Goal: Task Accomplishment & Management: Manage account settings

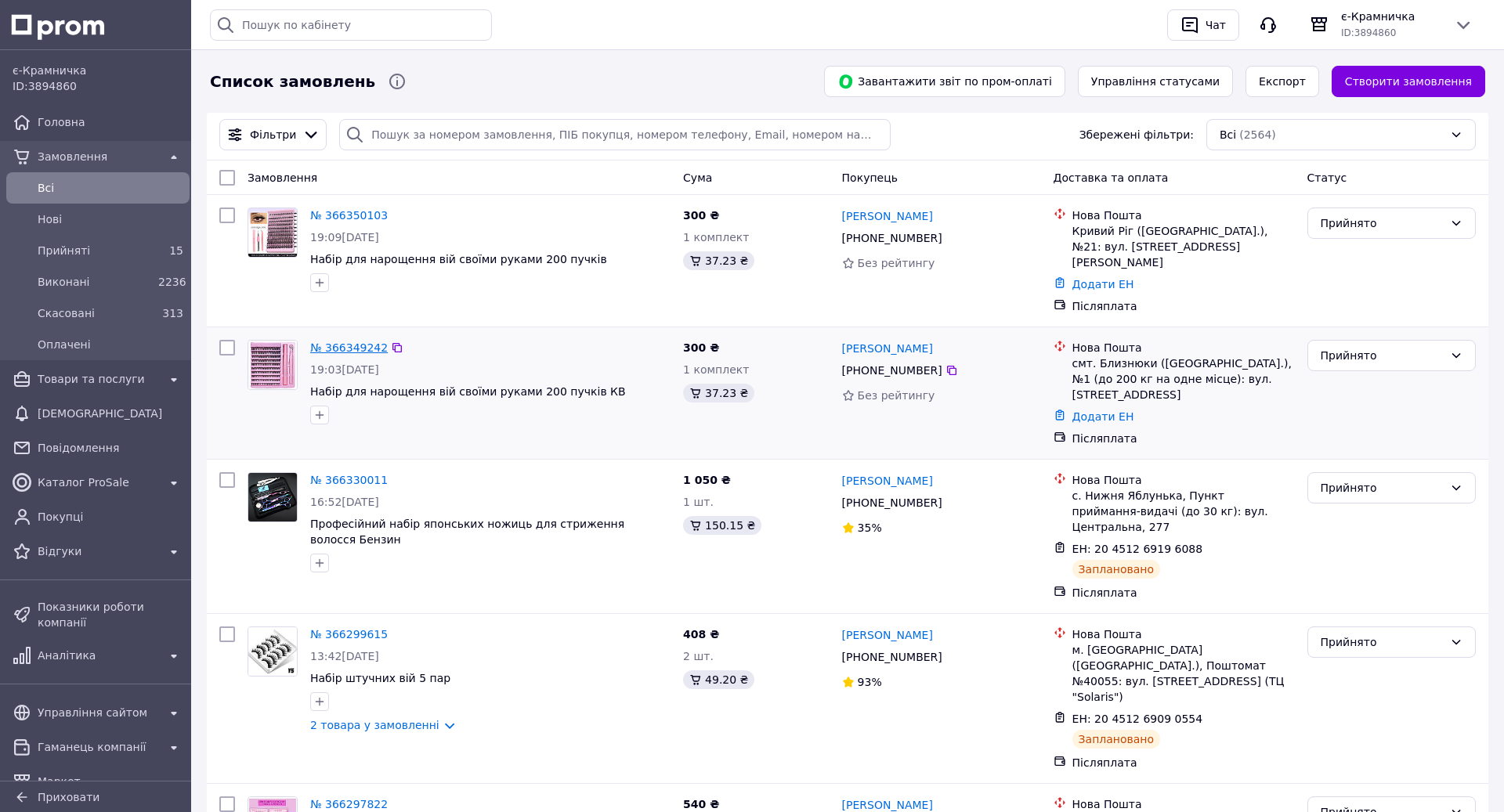
click at [351, 341] on link "№ 366349242" at bounding box center [348, 347] width 78 height 13
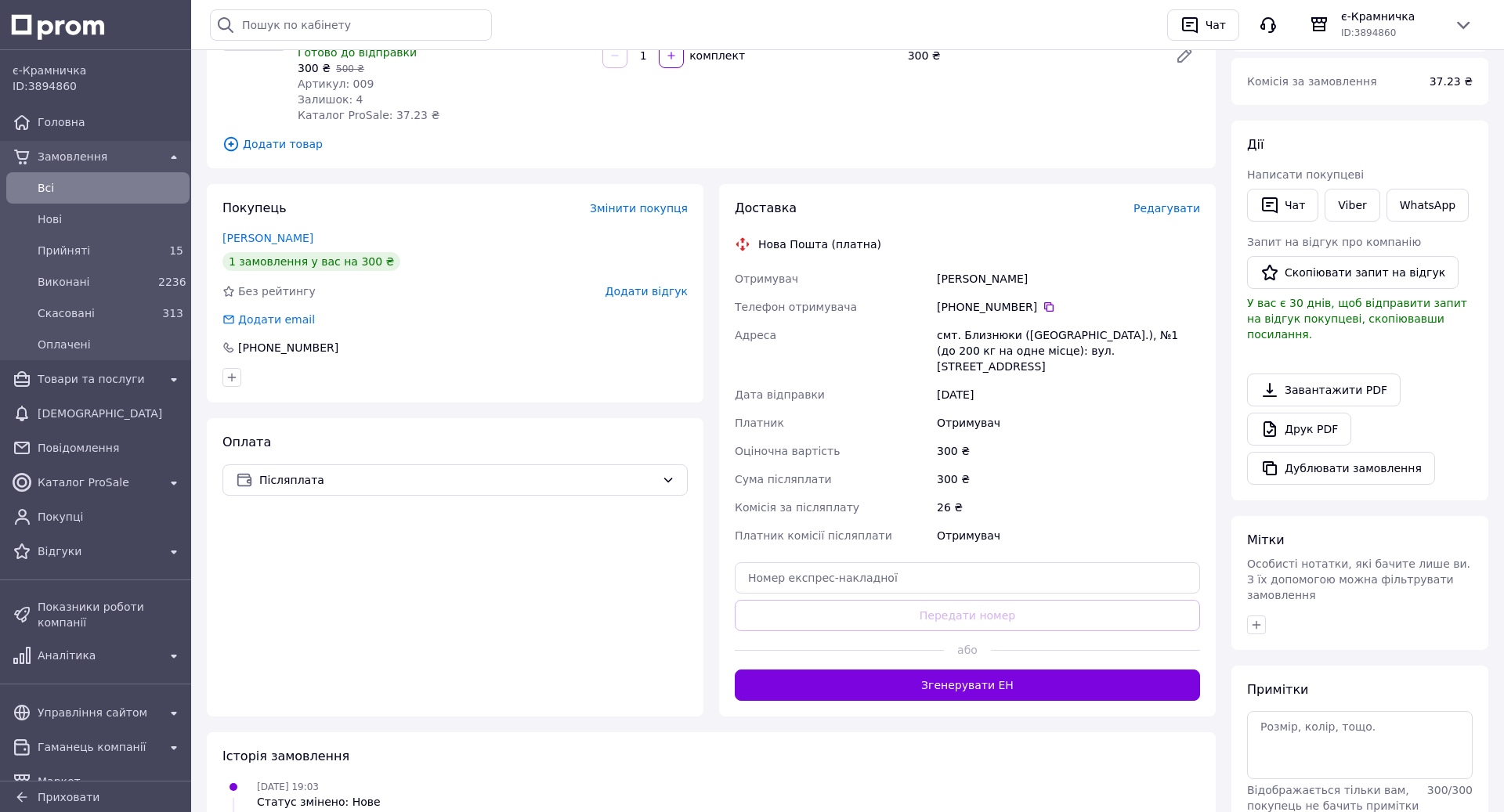
scroll to position [239, 0]
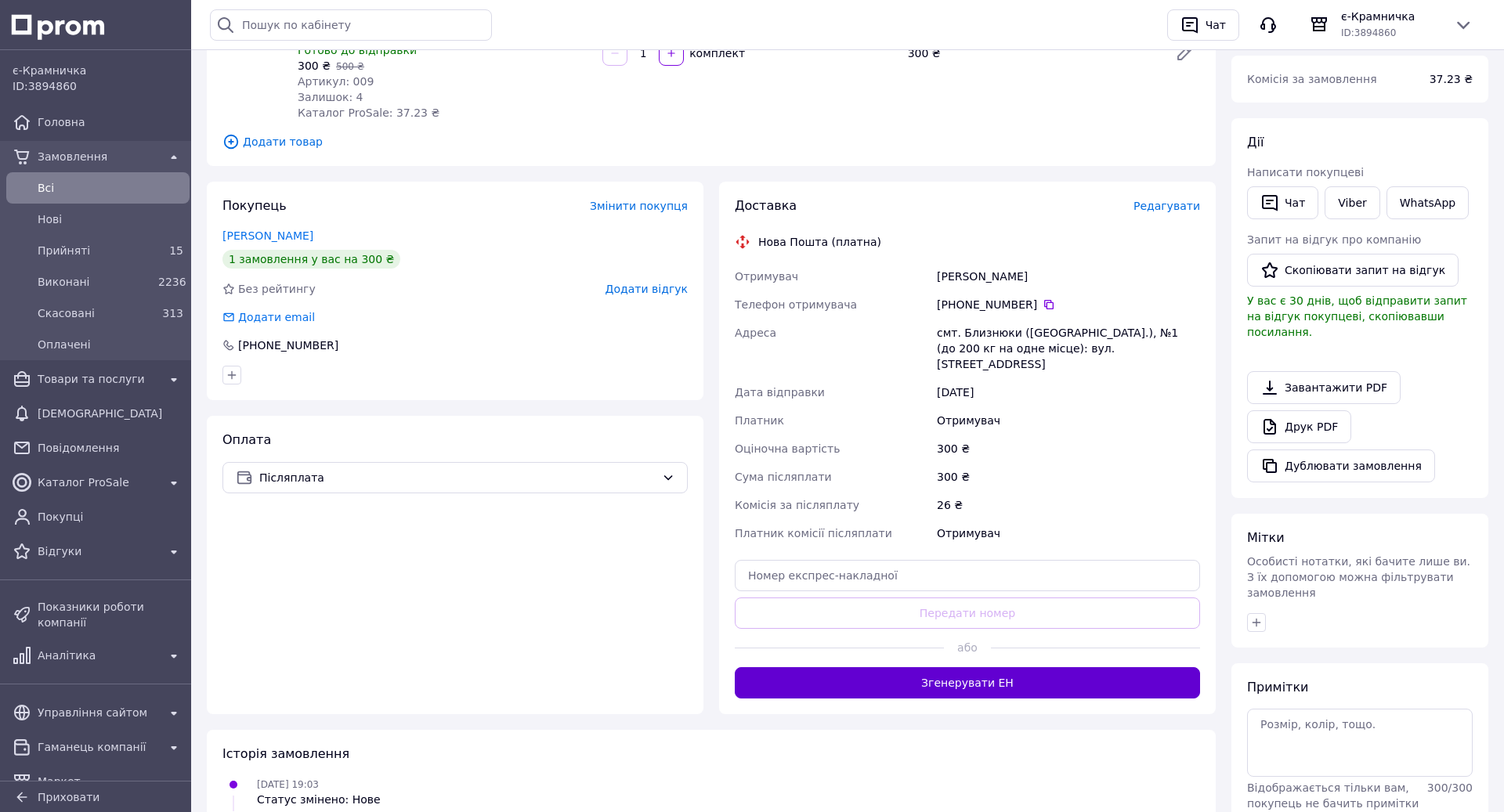
click at [945, 667] on button "Згенерувати ЕН" at bounding box center [966, 683] width 465 height 32
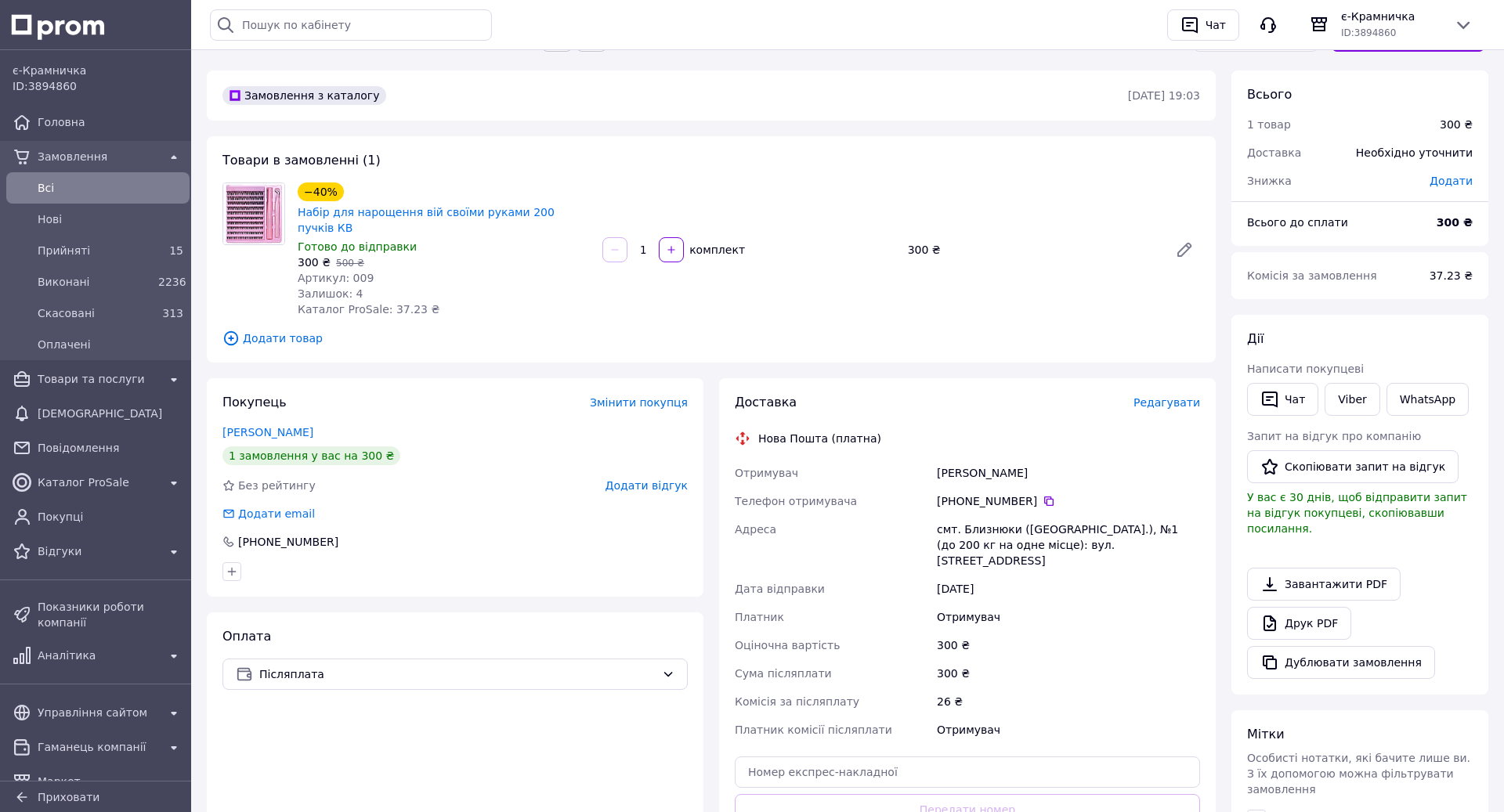
scroll to position [0, 0]
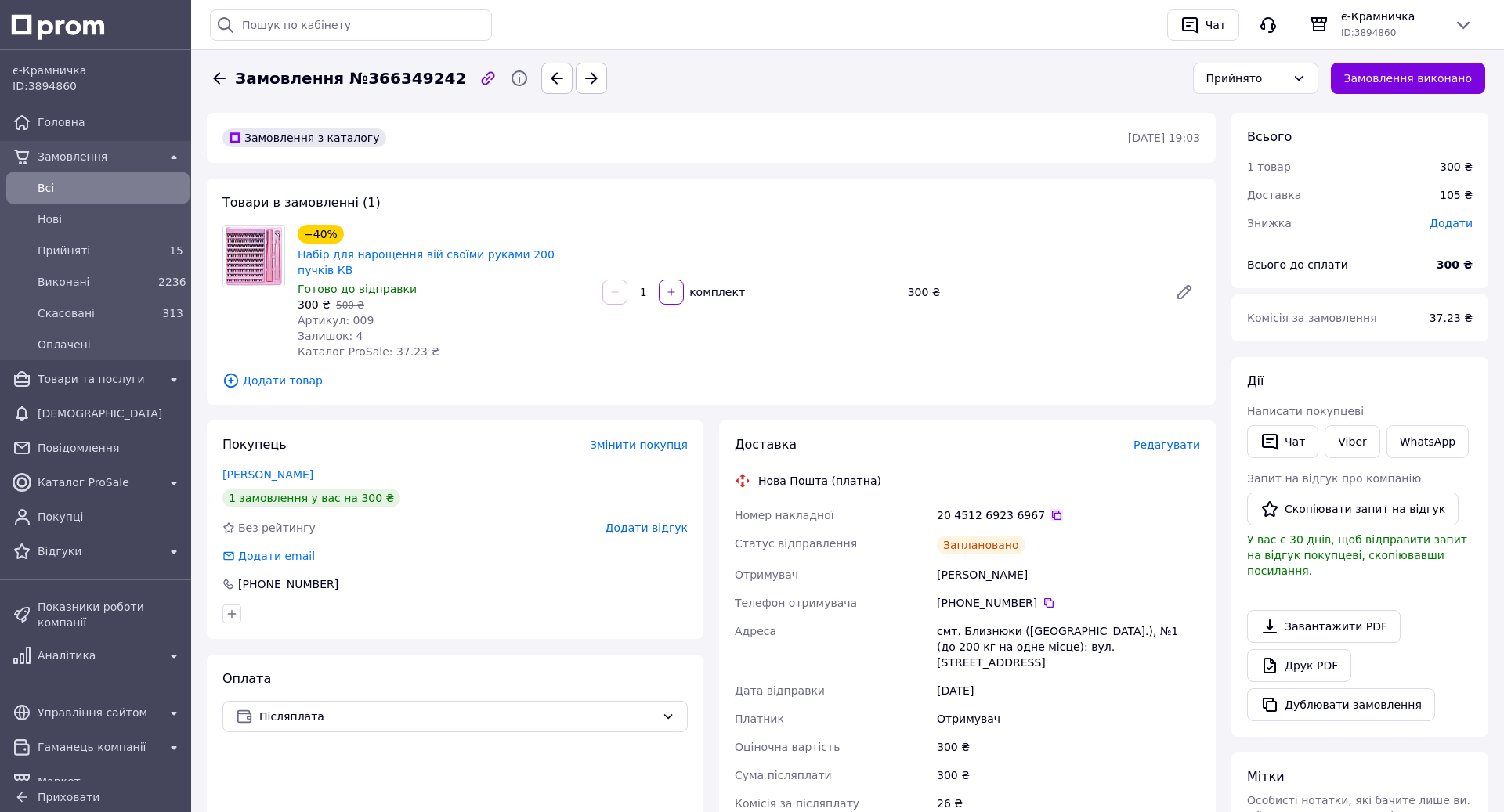
click at [1050, 509] on icon at bounding box center [1056, 515] width 13 height 13
click at [548, 81] on icon "button" at bounding box center [557, 78] width 19 height 19
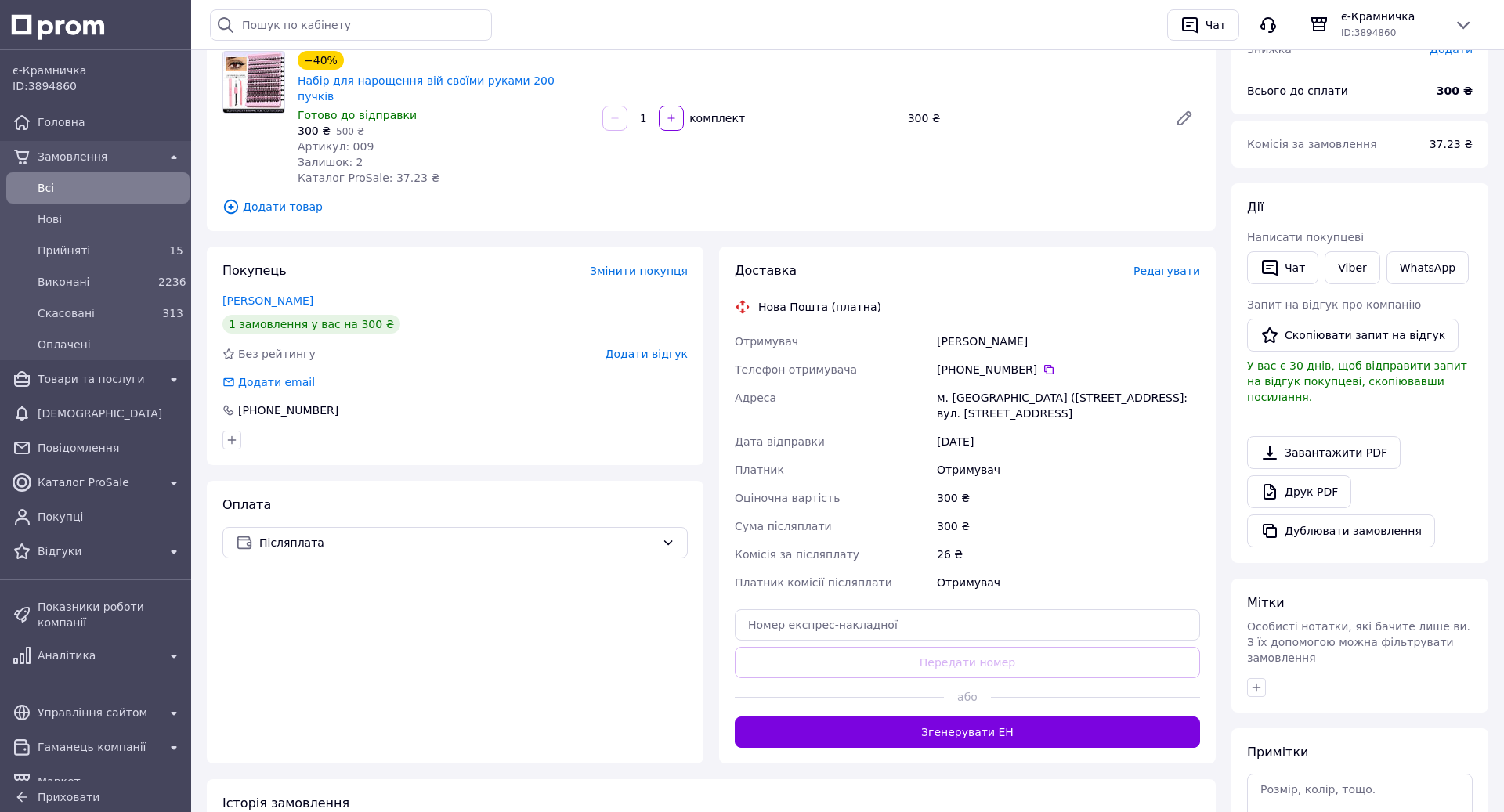
scroll to position [176, 0]
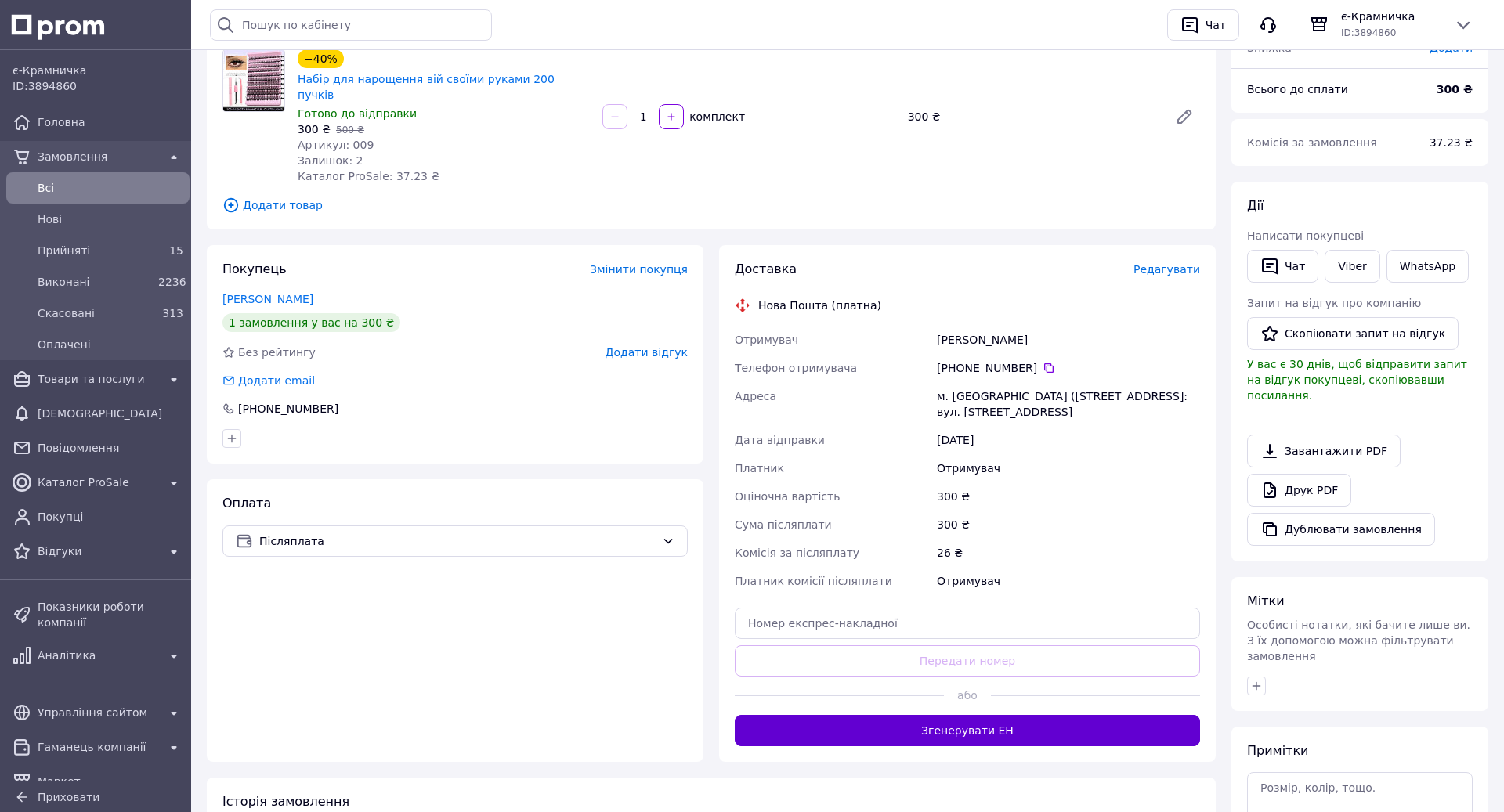
click at [943, 719] on button "Згенерувати ЕН" at bounding box center [966, 731] width 465 height 32
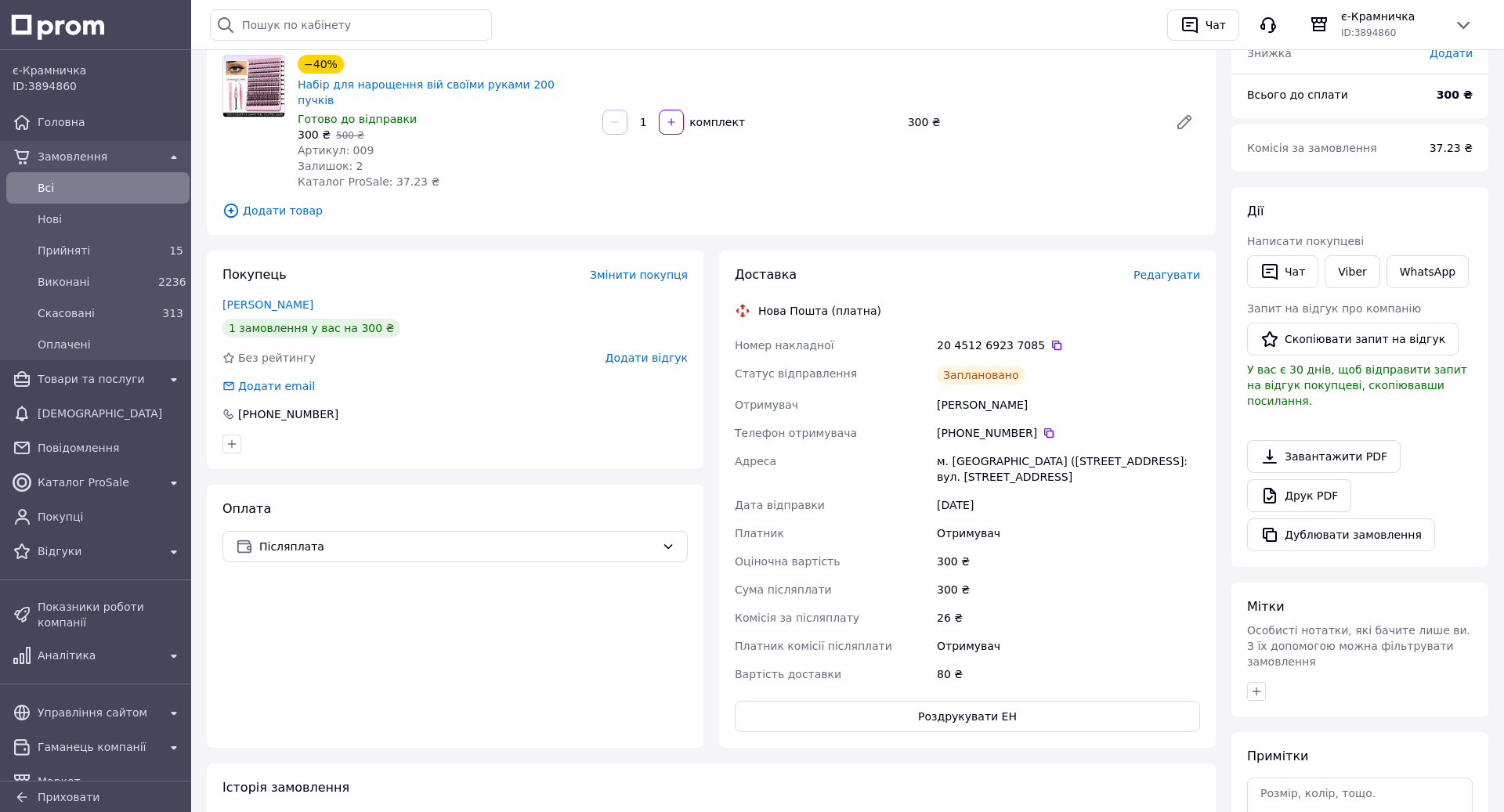
scroll to position [173, 0]
click at [1052, 338] on icon at bounding box center [1057, 343] width 10 height 10
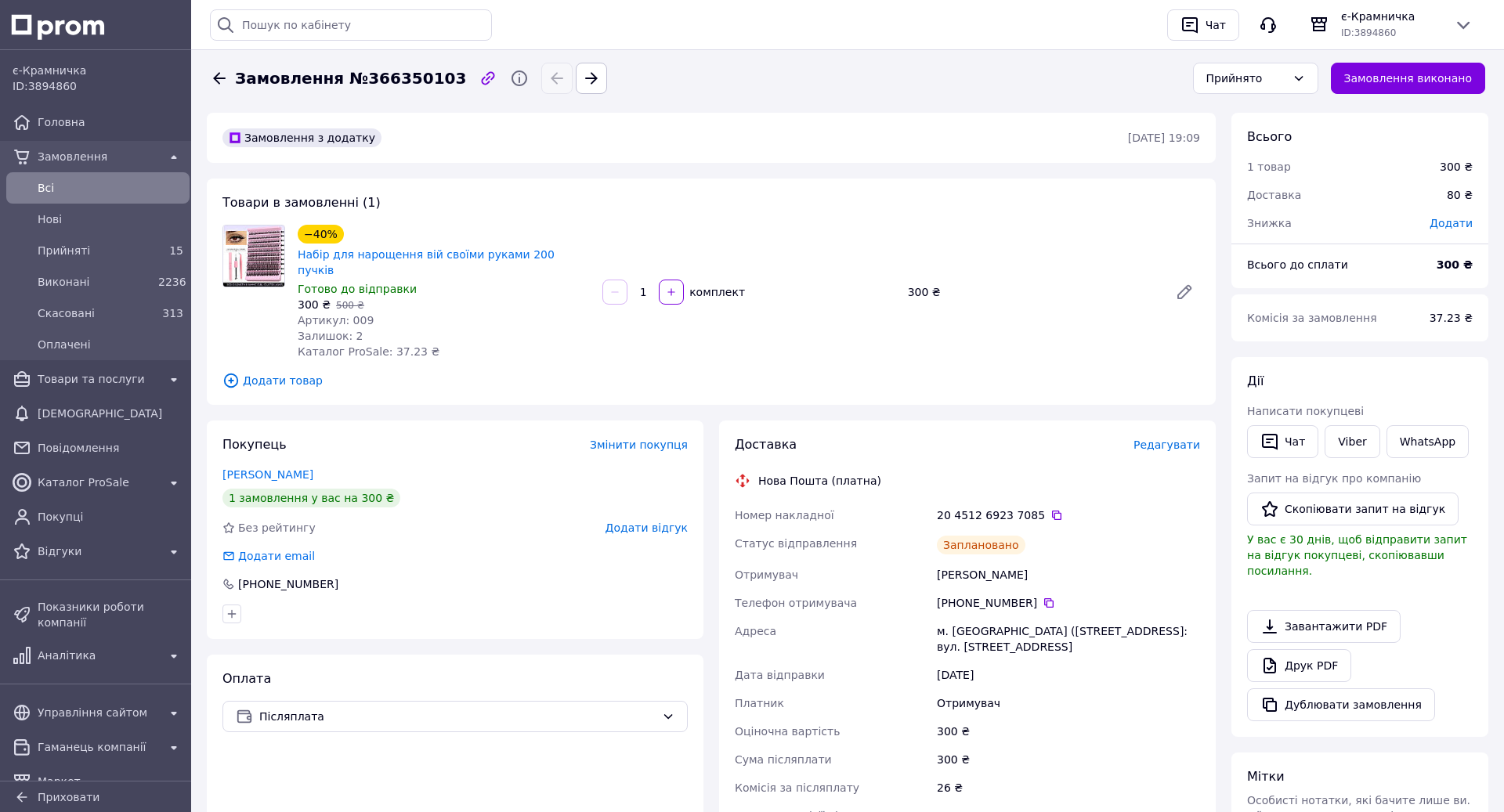
click at [89, 188] on span "Всi" at bounding box center [111, 188] width 146 height 16
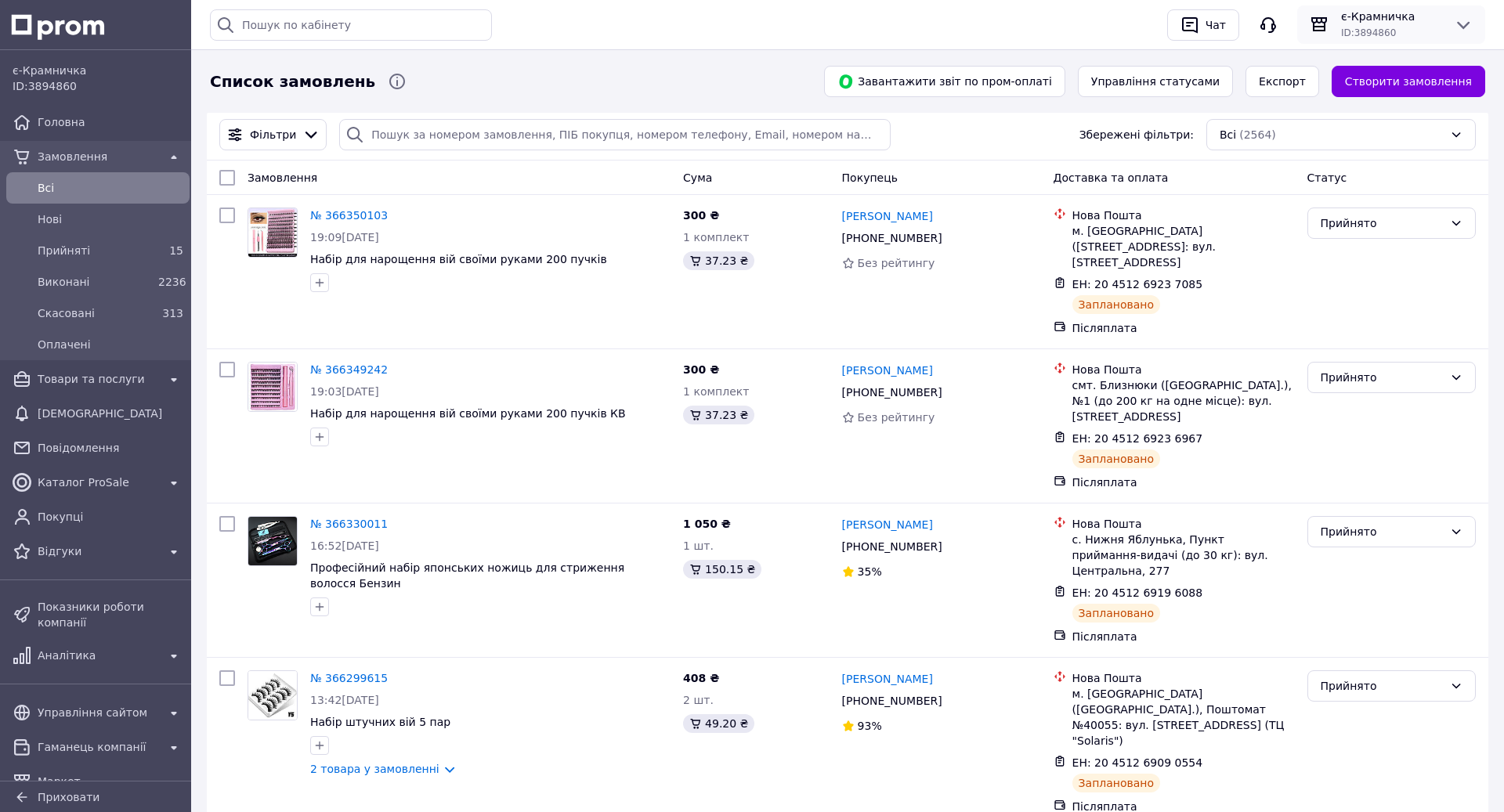
click at [1371, 15] on span "є-Крамничка" at bounding box center [1391, 17] width 101 height 16
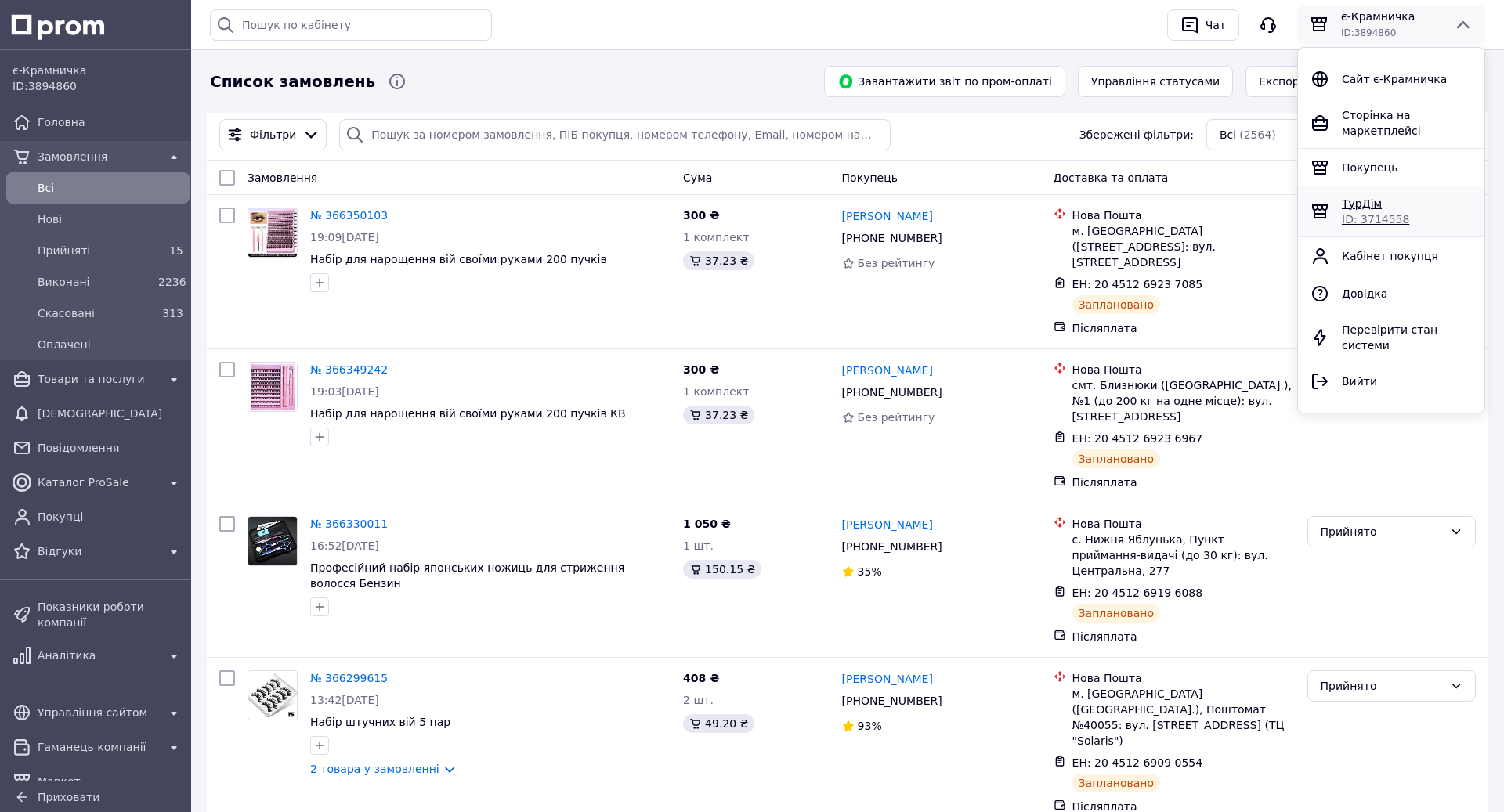
click at [1380, 204] on div "ТурДім" at bounding box center [1407, 203] width 130 height 16
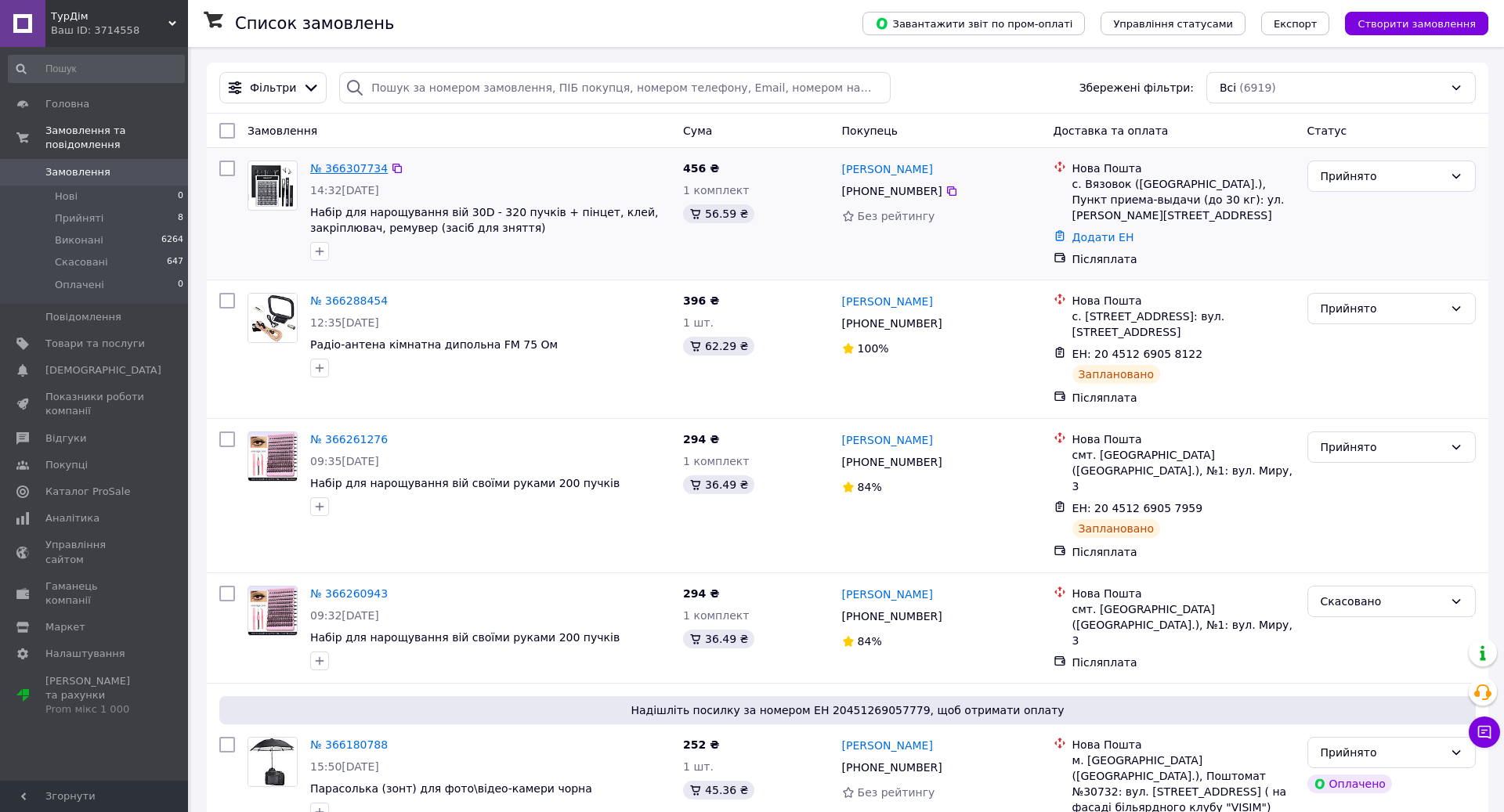
click at [328, 165] on link "№ 366307734" at bounding box center [348, 168] width 78 height 13
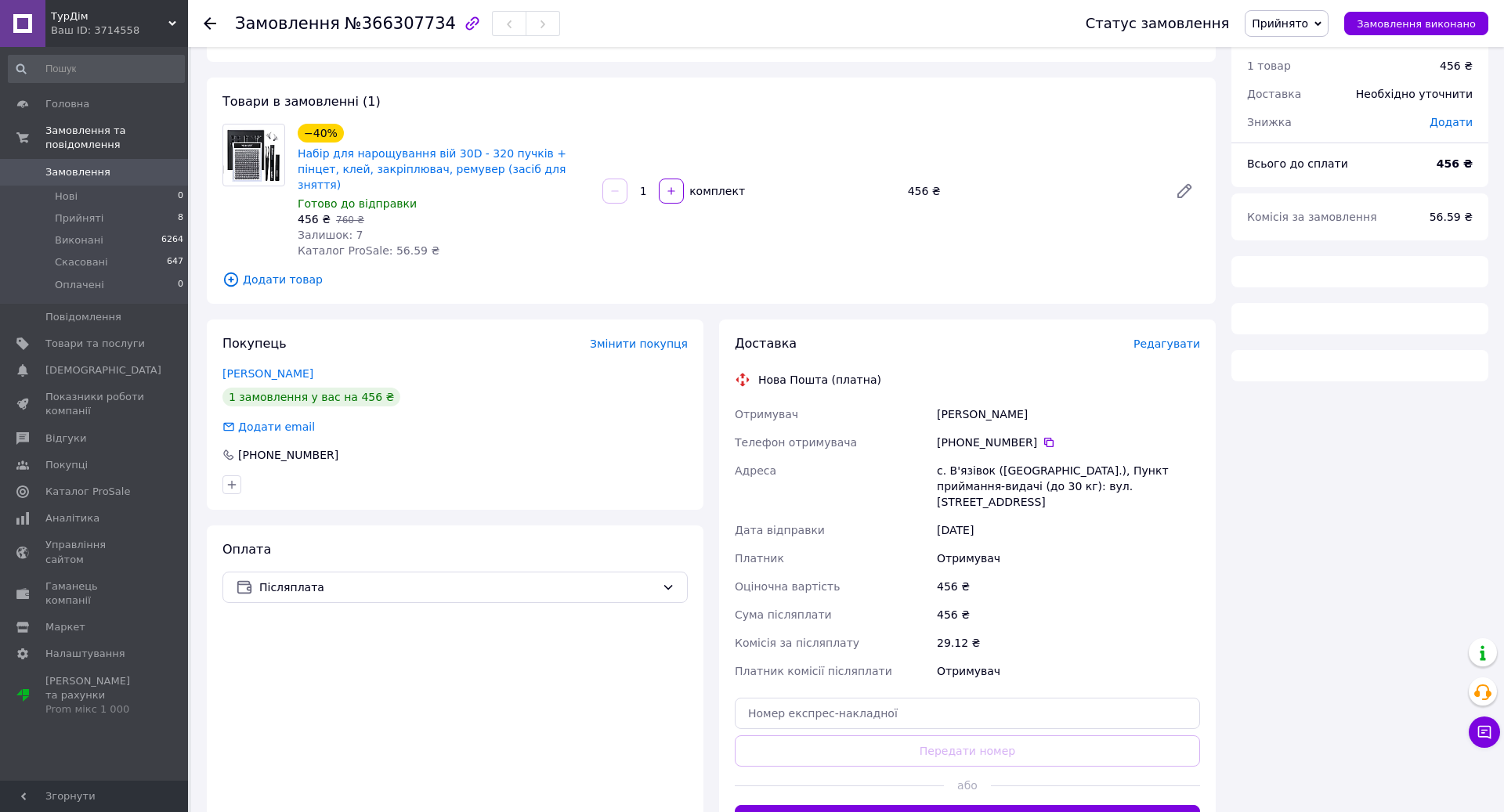
scroll to position [50, 0]
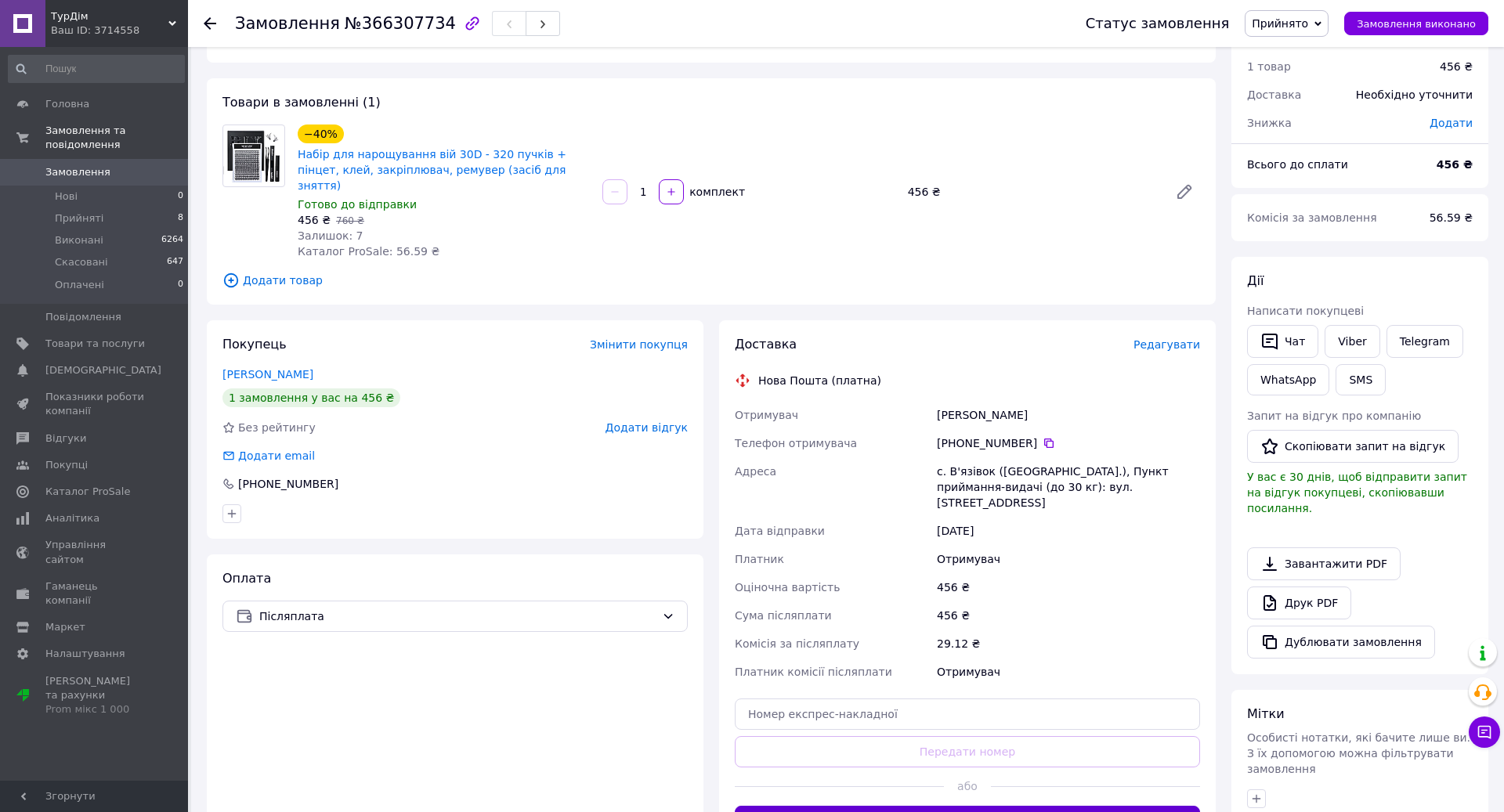
click at [989, 806] on button "Згенерувати ЕН" at bounding box center [966, 822] width 465 height 32
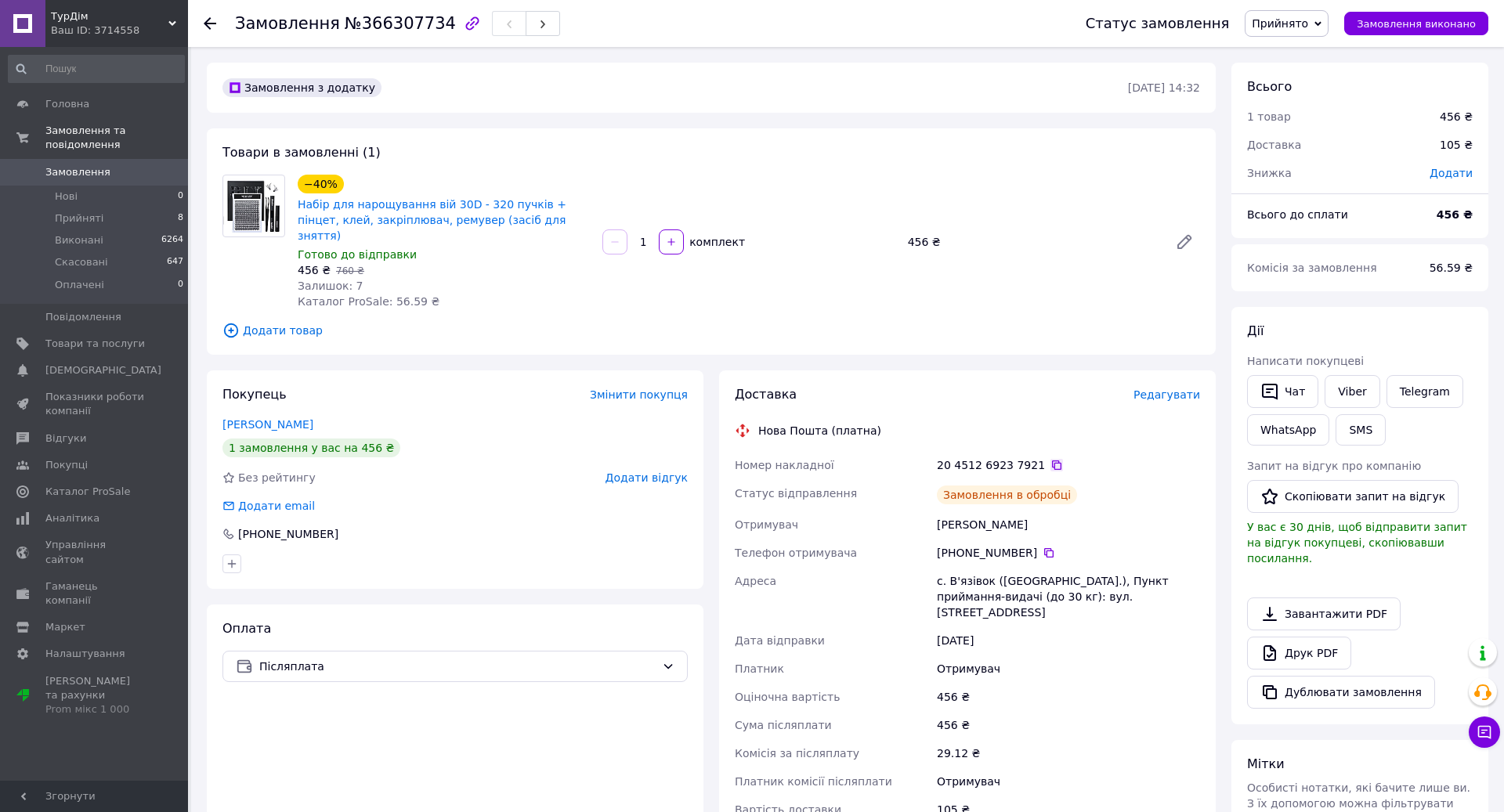
click at [1050, 459] on icon at bounding box center [1056, 465] width 13 height 13
click at [89, 169] on span "Замовлення" at bounding box center [78, 172] width 65 height 14
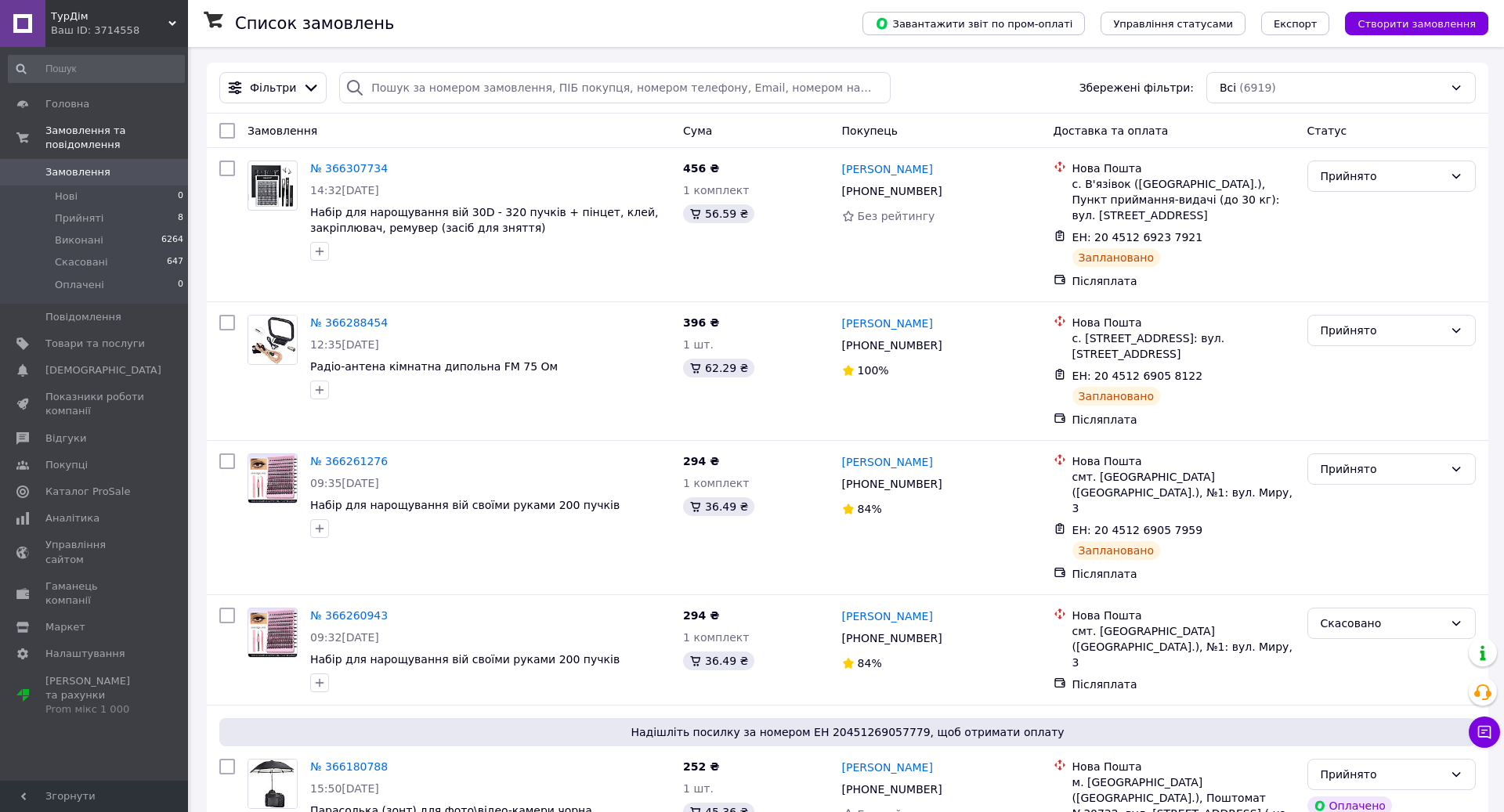
click at [154, 28] on div "Ваш ID: 3714558" at bounding box center [119, 31] width 137 height 14
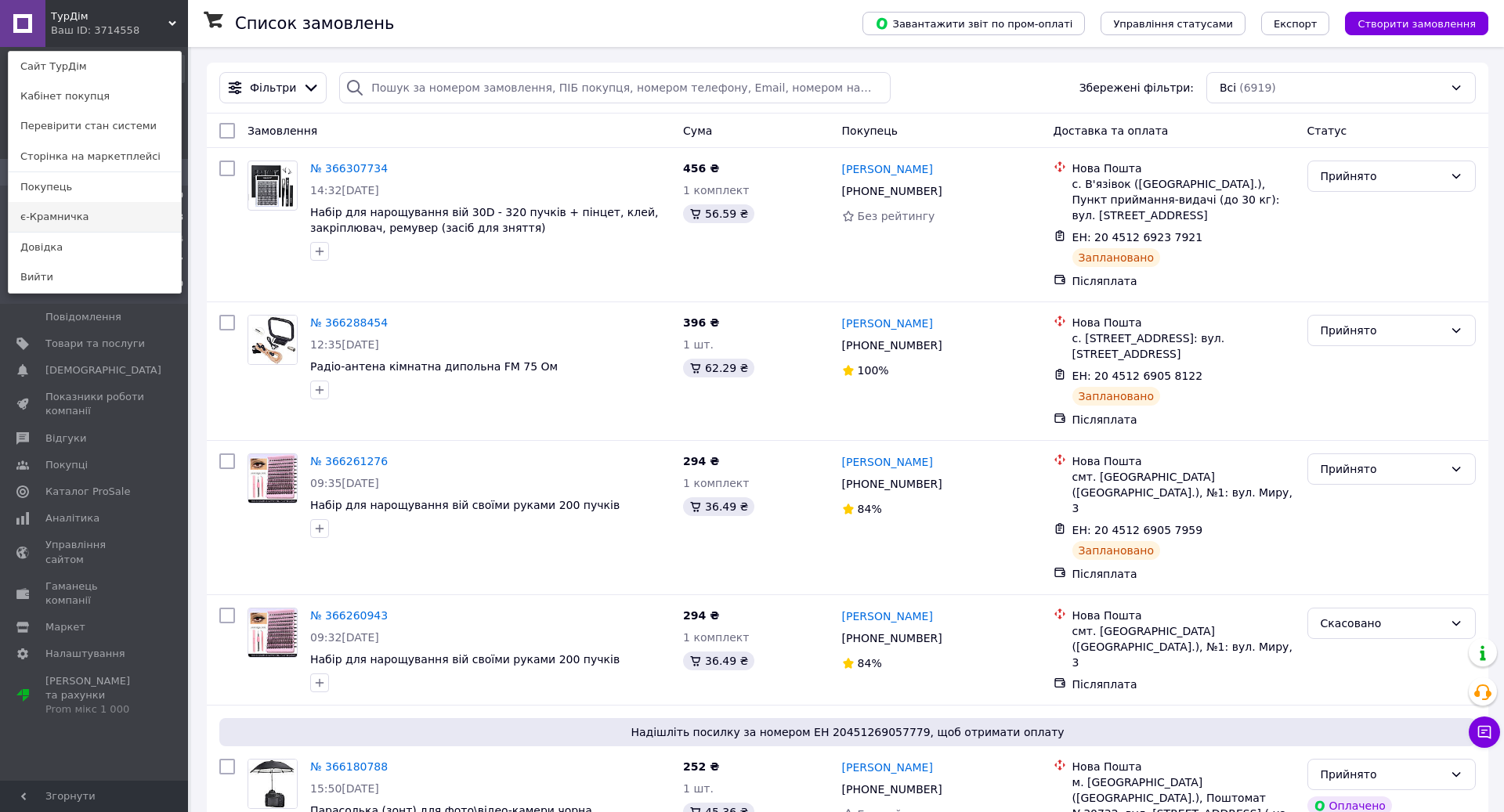
click at [80, 221] on link "є-Крамничка" at bounding box center [95, 217] width 173 height 30
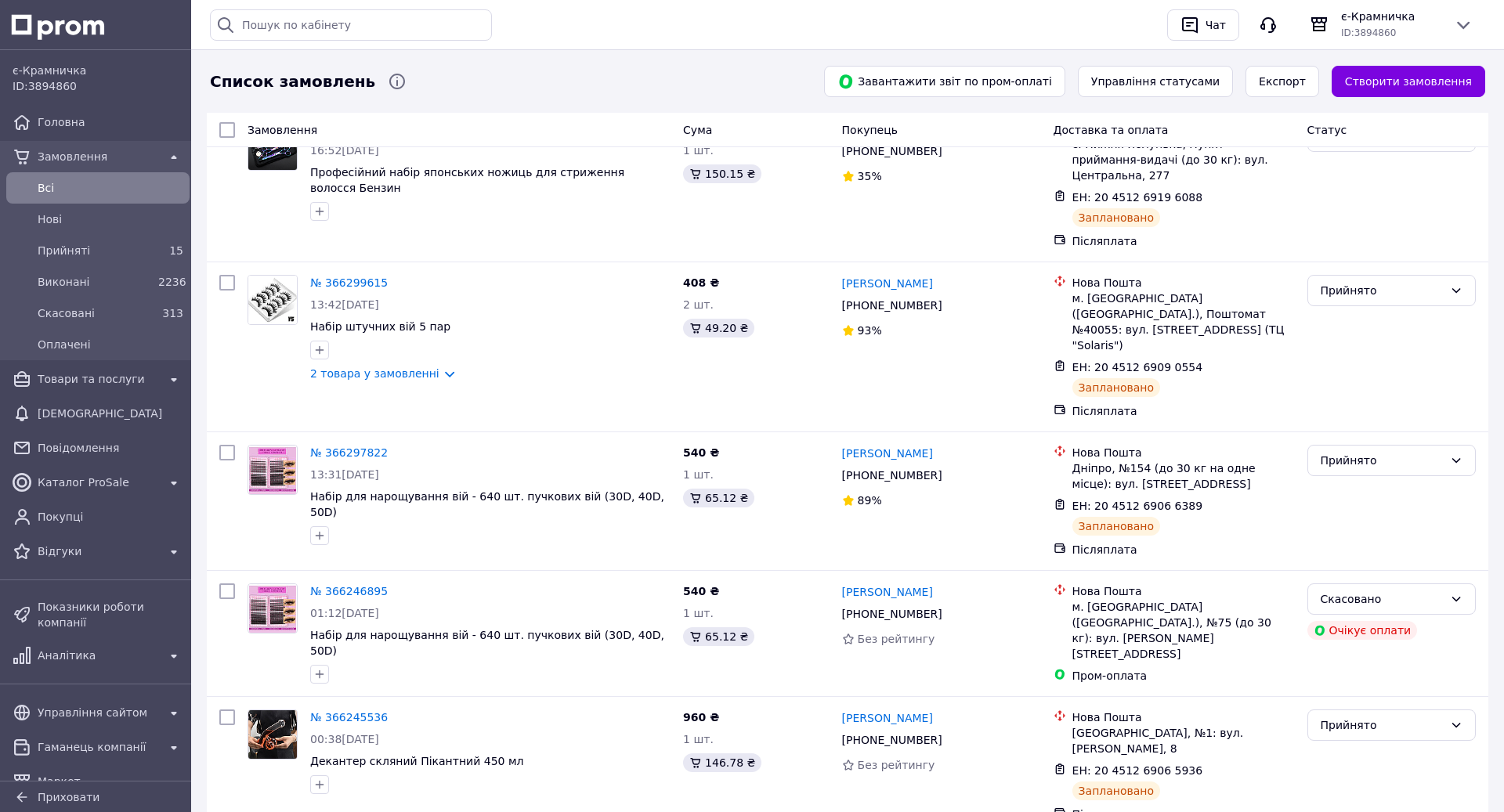
scroll to position [382, 0]
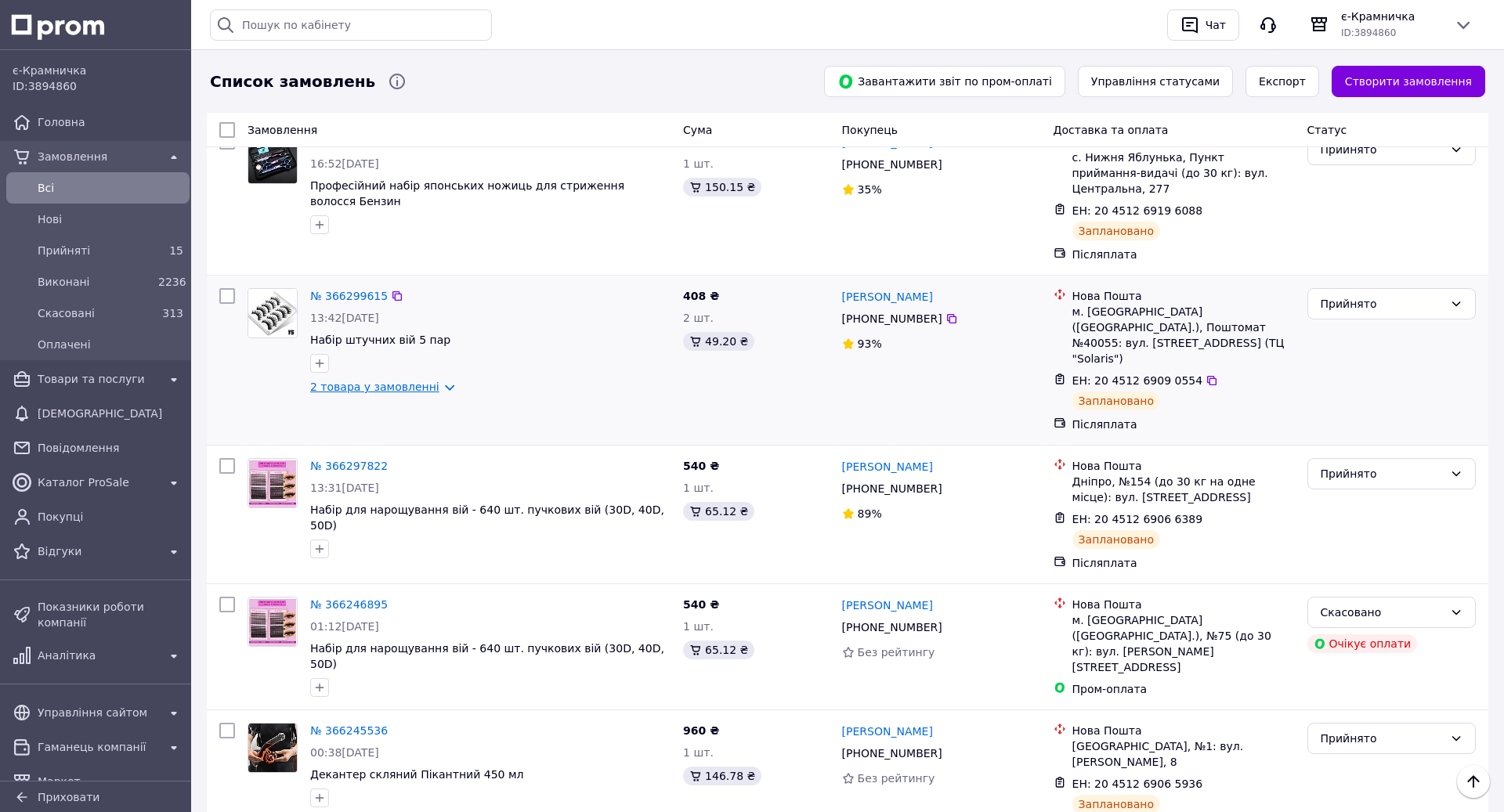
click at [415, 381] on link "2 товара у замовленні" at bounding box center [374, 387] width 129 height 13
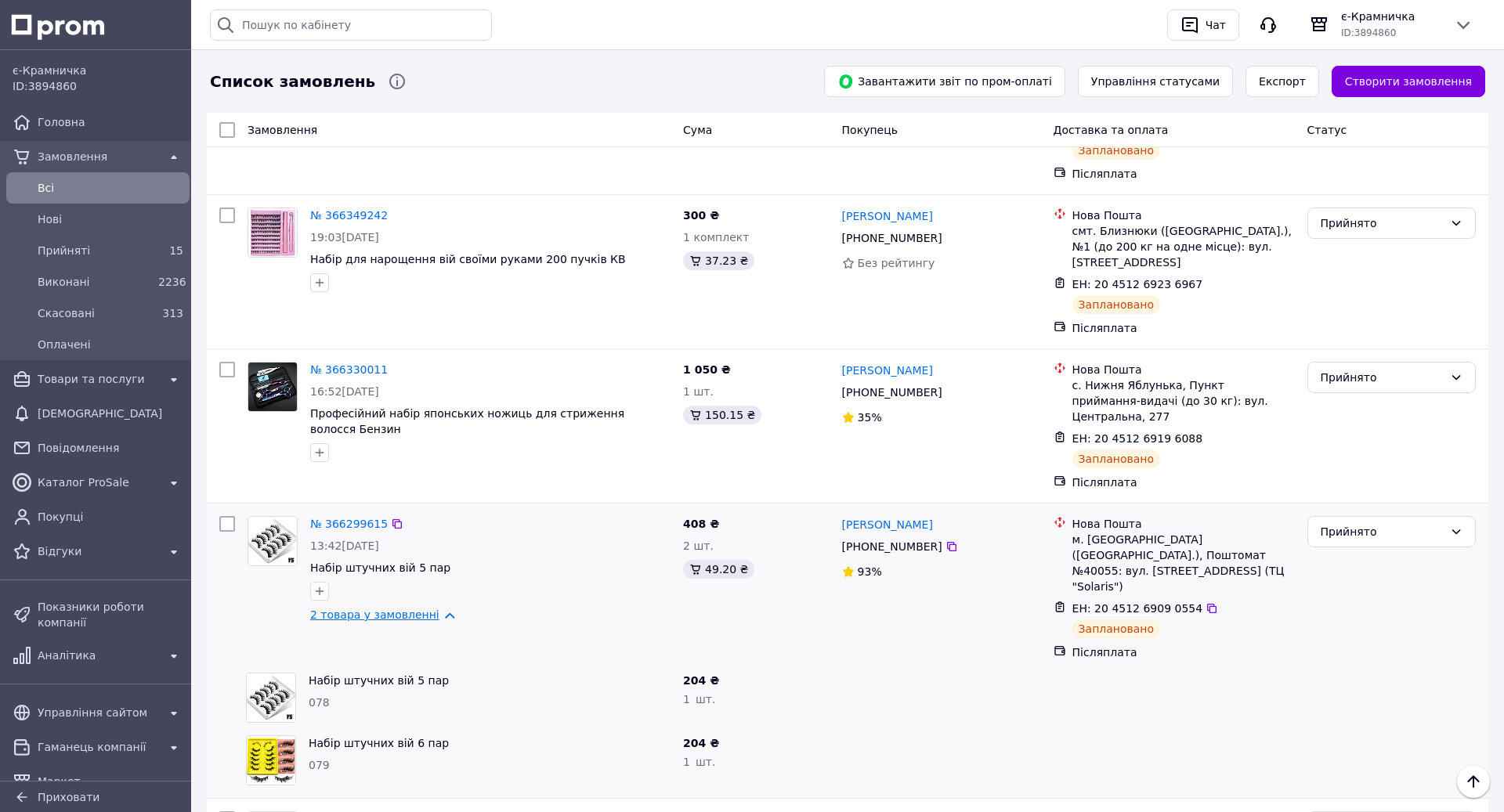
scroll to position [0, 0]
